Goal: Transaction & Acquisition: Book appointment/travel/reservation

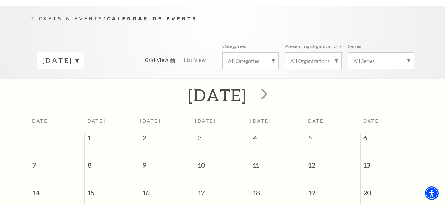
scroll to position [44, 0]
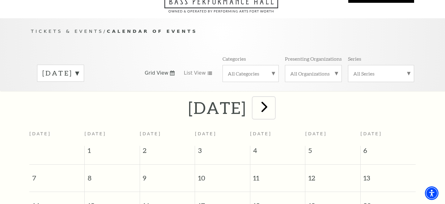
click at [273, 101] on span "next" at bounding box center [265, 107] width 18 height 18
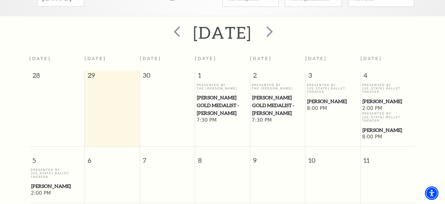
scroll to position [119, 0]
click at [279, 25] on span "next" at bounding box center [270, 32] width 18 height 18
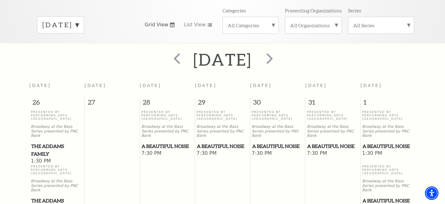
scroll to position [91, 0]
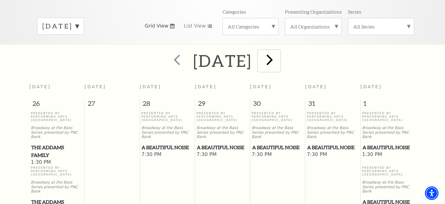
click at [279, 52] on span "next" at bounding box center [270, 60] width 18 height 18
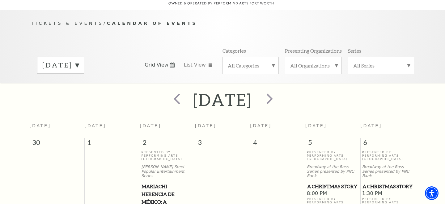
scroll to position [0, 0]
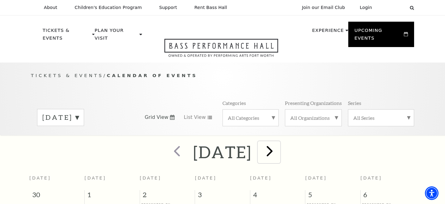
click at [279, 144] on span "next" at bounding box center [270, 151] width 18 height 18
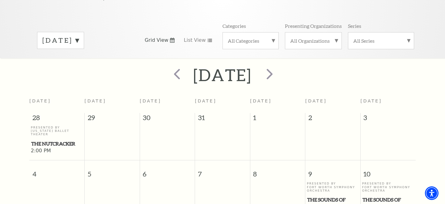
scroll to position [67, 0]
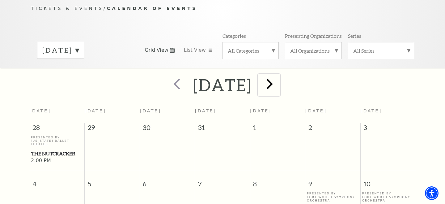
click at [279, 80] on span "next" at bounding box center [270, 84] width 18 height 18
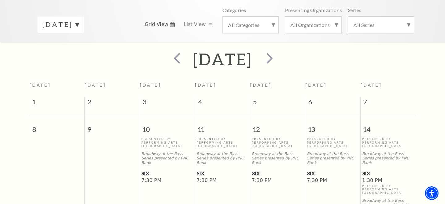
scroll to position [4, 0]
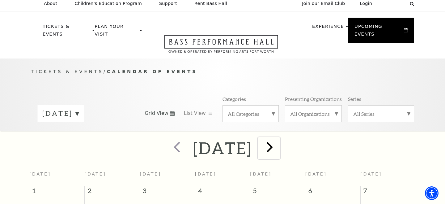
click at [279, 138] on span "next" at bounding box center [270, 147] width 18 height 18
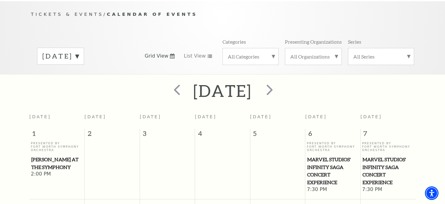
scroll to position [55, 0]
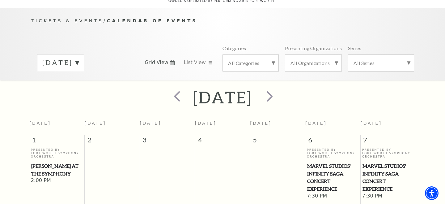
click at [271, 59] on div "All Categories" at bounding box center [251, 62] width 56 height 17
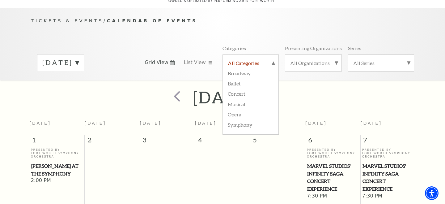
click at [271, 60] on label "All Categories" at bounding box center [251, 64] width 46 height 8
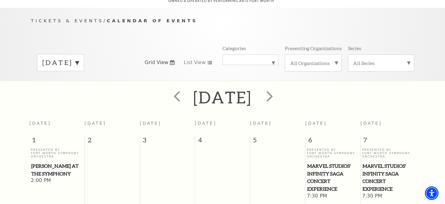
click at [276, 58] on div "All Categories" at bounding box center [251, 59] width 56 height 11
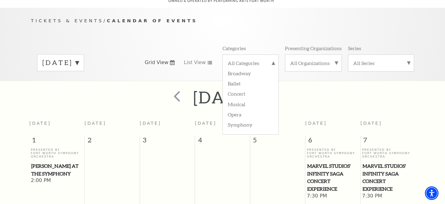
click at [276, 58] on div "All Categories Broadway Ballet Concert Musical Opera Symphony" at bounding box center [251, 62] width 56 height 17
click at [79, 58] on label "[DATE]" at bounding box center [60, 63] width 36 height 10
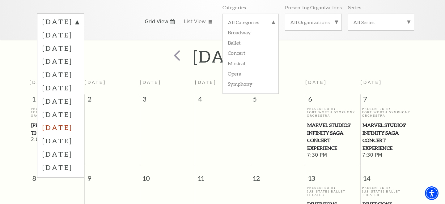
scroll to position [96, 0]
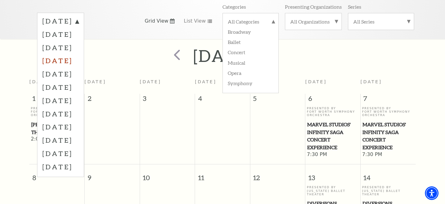
click at [72, 54] on label "[DATE]" at bounding box center [60, 60] width 36 height 13
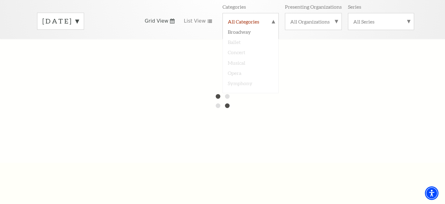
click at [272, 18] on label "All Categories" at bounding box center [251, 22] width 46 height 8
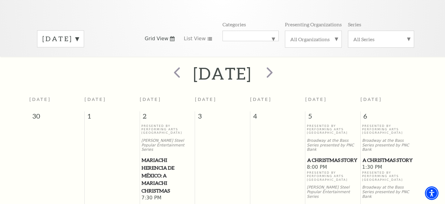
scroll to position [76, 0]
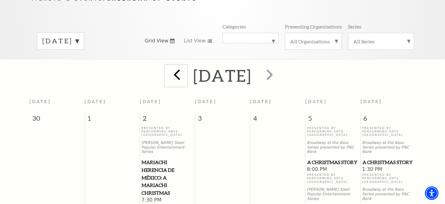
click at [168, 67] on span "prev" at bounding box center [177, 75] width 18 height 18
